Goal: Check status: Check status

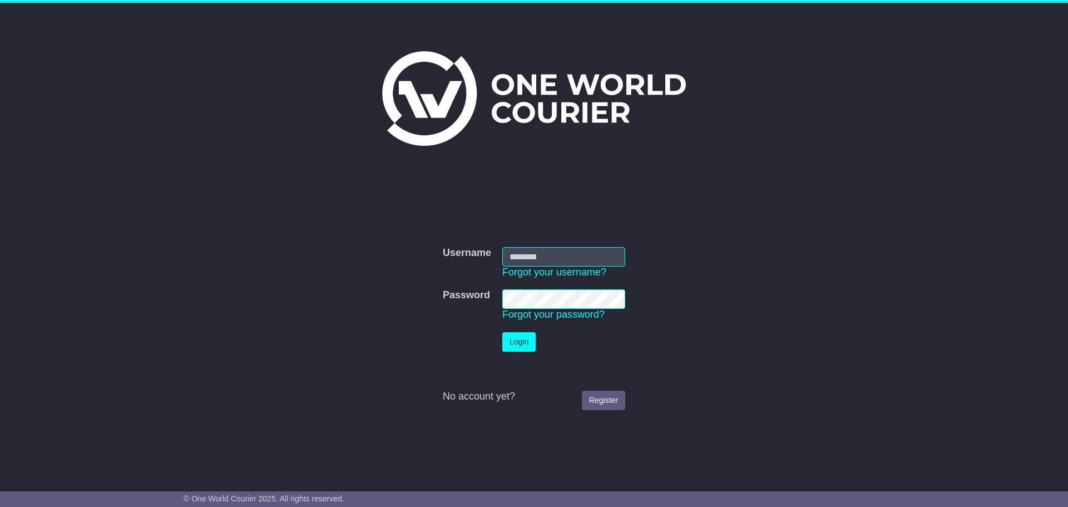
type input "**********"
click at [523, 338] on button "Login" at bounding box center [518, 341] width 33 height 19
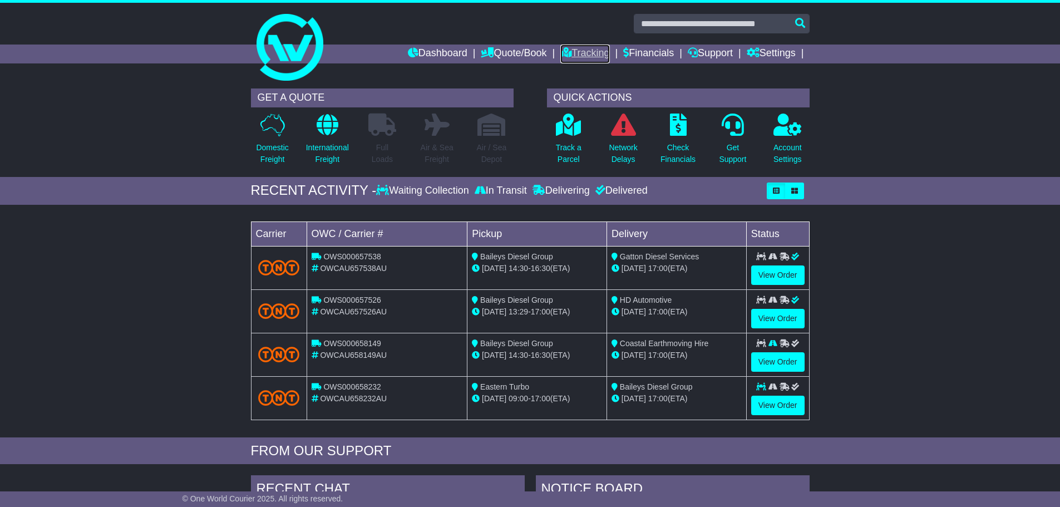
click at [576, 55] on link "Tracking" at bounding box center [584, 54] width 49 height 19
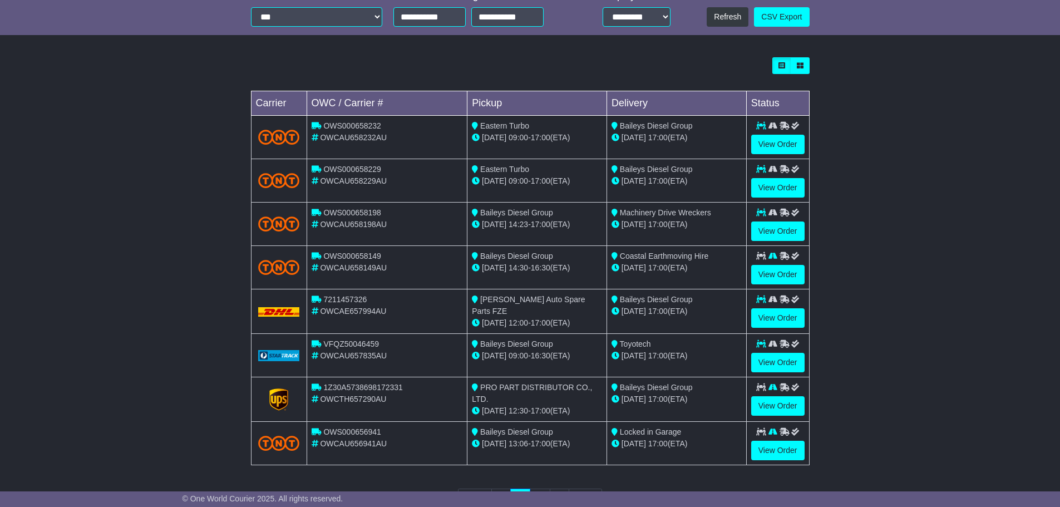
scroll to position [278, 0]
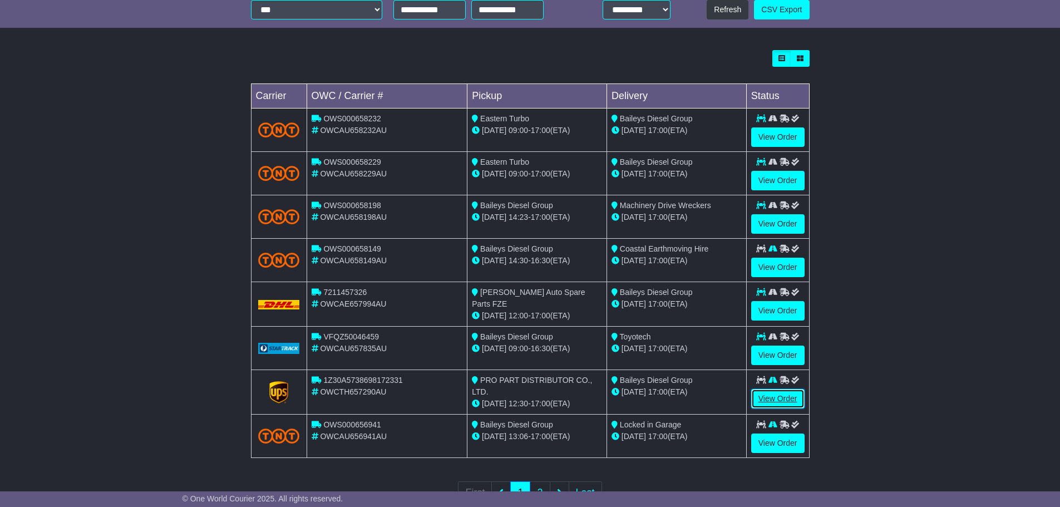
click at [787, 398] on link "View Order" at bounding box center [777, 398] width 53 height 19
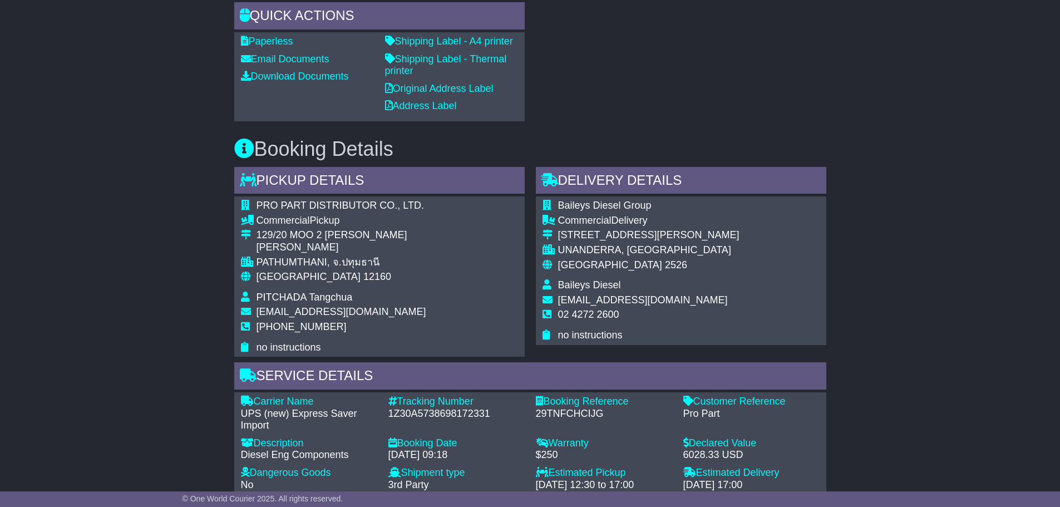
scroll to position [612, 0]
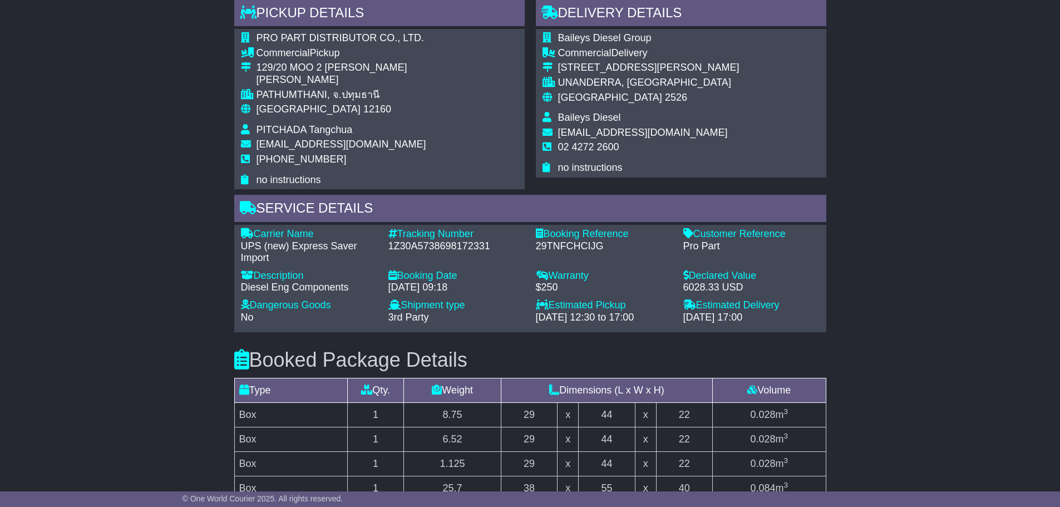
click at [441, 249] on div "1Z30A5738698172331" at bounding box center [456, 246] width 136 height 12
copy div "1Z30A5738698172331"
